Goal: Task Accomplishment & Management: Manage account settings

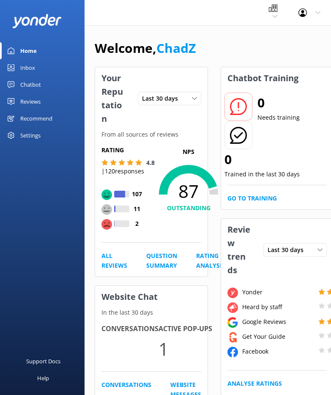
click at [32, 136] on div "Settings" at bounding box center [30, 135] width 20 height 17
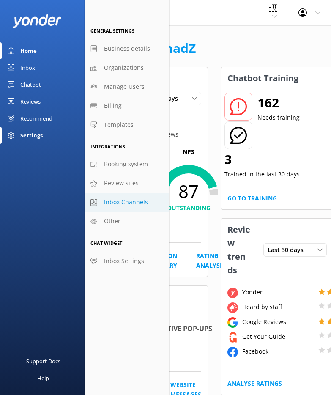
click at [57, 203] on span "Inbox Channels" at bounding box center [126, 202] width 44 height 9
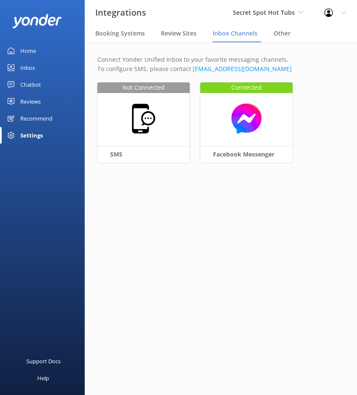
click at [43, 83] on link "Chatbot" at bounding box center [42, 84] width 85 height 17
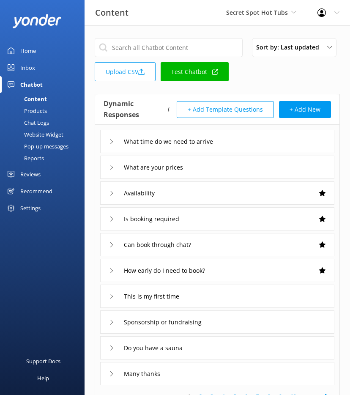
click at [31, 66] on div "Inbox" at bounding box center [27, 67] width 15 height 17
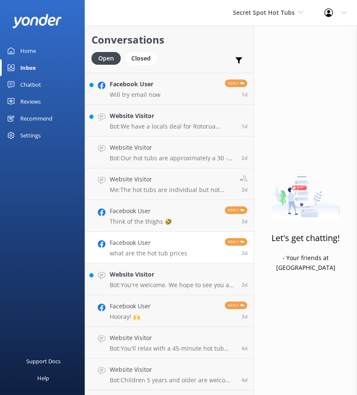
scroll to position [213, 0]
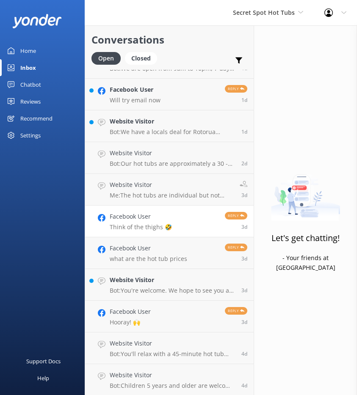
click at [57, 229] on link "Facebook User Think of the thighs 🤣 Reply 3d" at bounding box center [169, 222] width 168 height 32
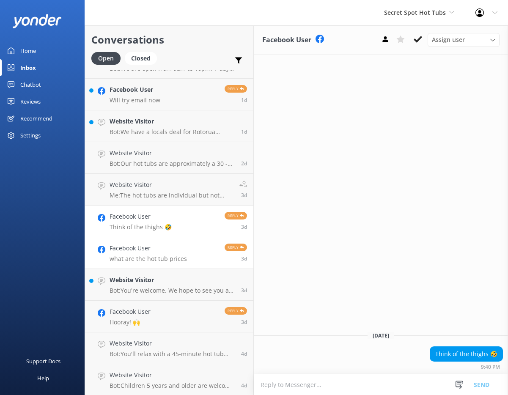
click at [57, 244] on link "Facebook User what are the hot tub prices Reply 3d" at bounding box center [169, 253] width 168 height 32
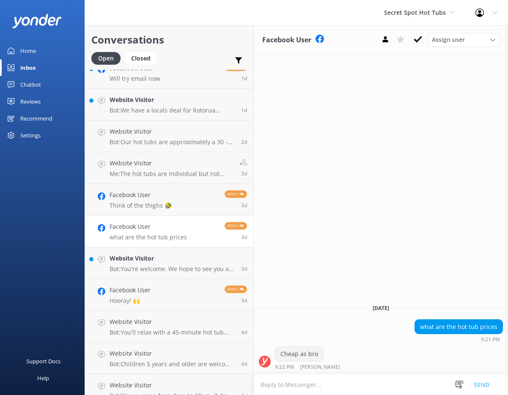
scroll to position [242, 0]
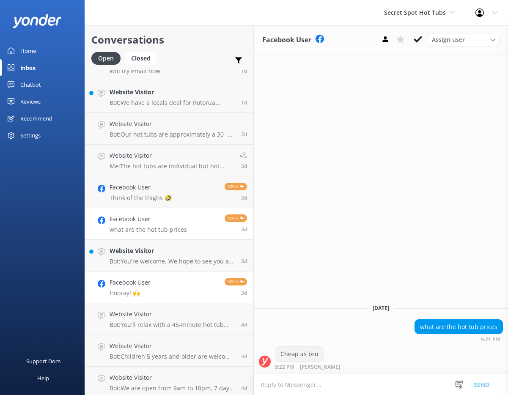
click at [57, 282] on link "Facebook User Hooray! 🙌 Reply 3d" at bounding box center [169, 288] width 168 height 32
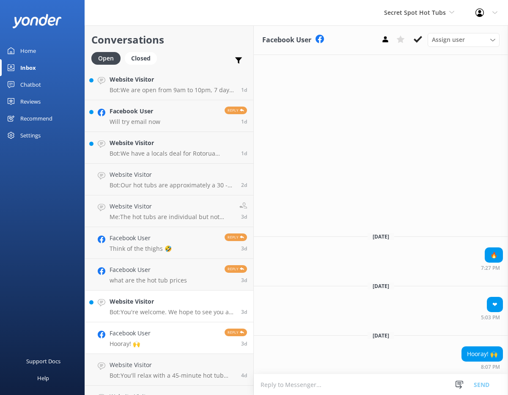
scroll to position [246, 0]
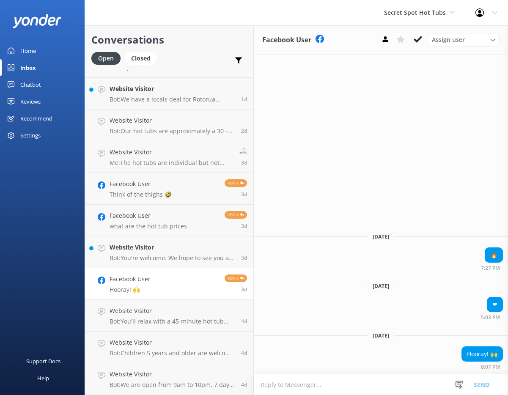
click at [17, 137] on div "Settings" at bounding box center [42, 135] width 85 height 17
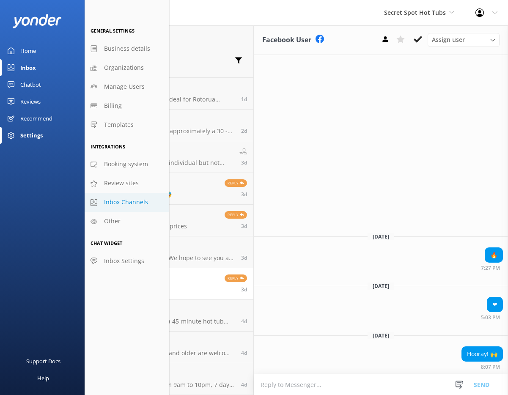
click at [57, 197] on link "Inbox Channels" at bounding box center [127, 202] width 85 height 19
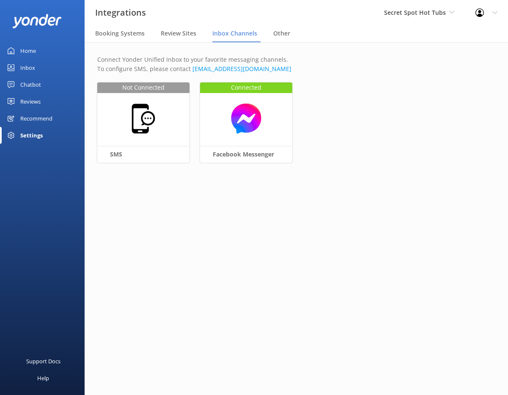
click at [57, 140] on div "Connect Yonder Unified Inbox to your favorite messaging channels. To configure …" at bounding box center [296, 116] width 423 height 148
click at [57, 127] on img at bounding box center [246, 118] width 84 height 33
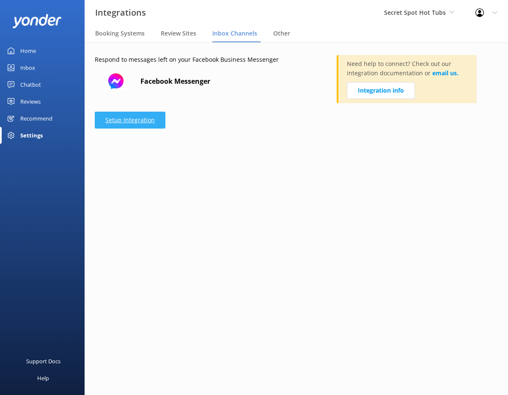
click at [57, 123] on link "Setup Integration" at bounding box center [130, 120] width 71 height 17
click at [37, 64] on link "Inbox" at bounding box center [42, 67] width 85 height 17
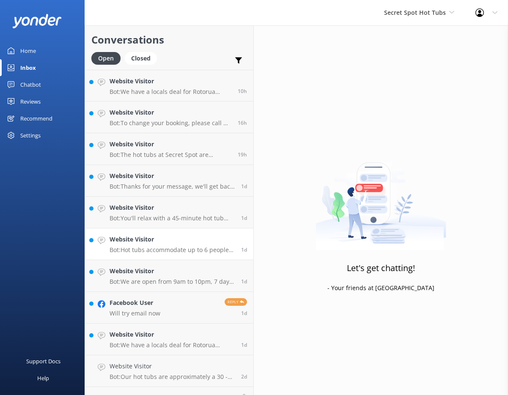
scroll to position [84, 0]
